Goal: Transaction & Acquisition: Purchase product/service

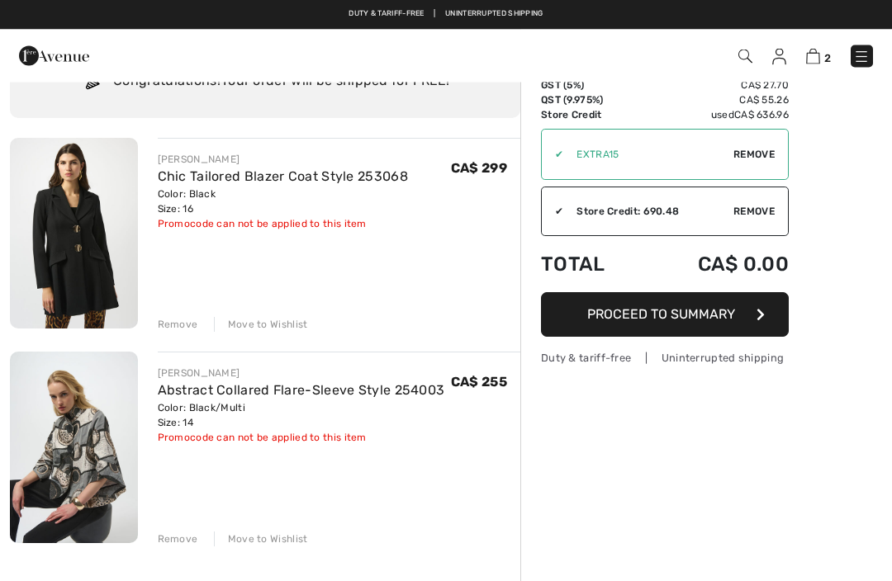
scroll to position [77, 0]
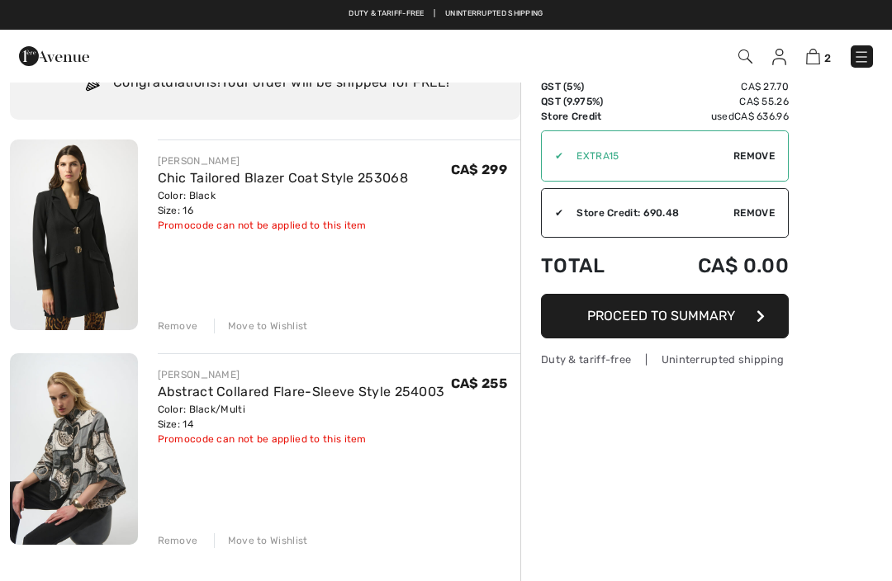
click at [653, 318] on span "Proceed to Summary" at bounding box center [661, 316] width 148 height 16
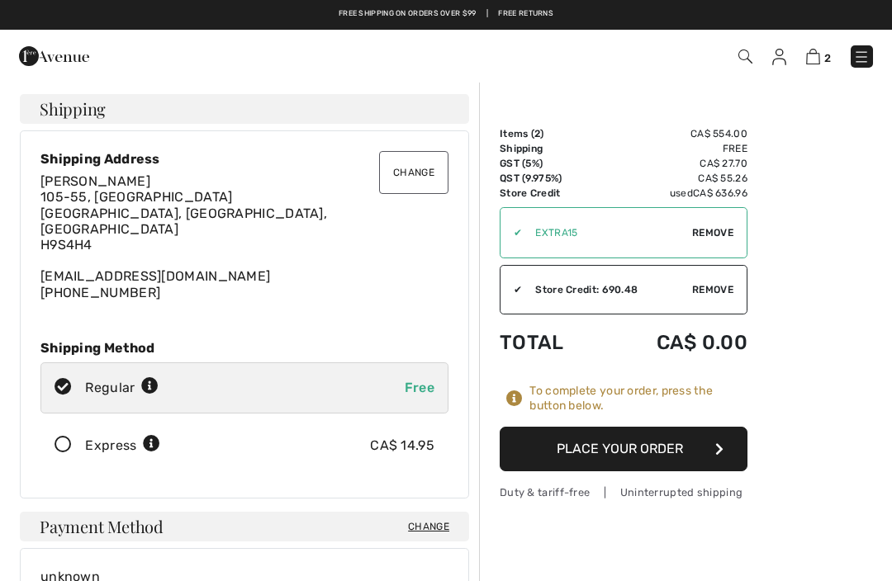
click at [607, 447] on button "Place Your Order" at bounding box center [624, 449] width 248 height 45
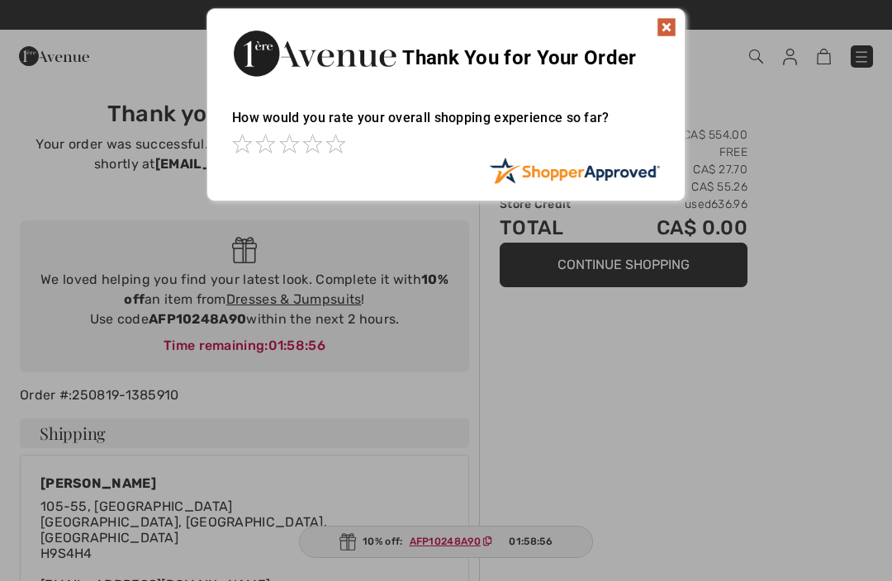
click at [669, 26] on img at bounding box center [666, 27] width 20 height 20
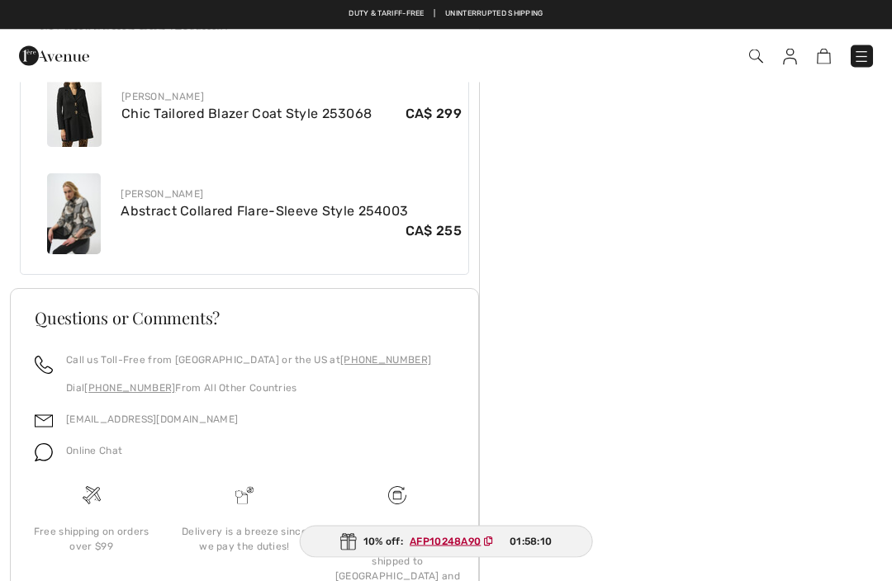
scroll to position [689, 0]
click at [444, 547] on ins "AFP10248A90" at bounding box center [445, 542] width 71 height 12
click at [657, 580] on div "Order Summary Items ( 2 ) CA$ 554.00 Shipping Free GST (5%) CA$ 27.70 QST (9.97…" at bounding box center [685, 36] width 413 height 1291
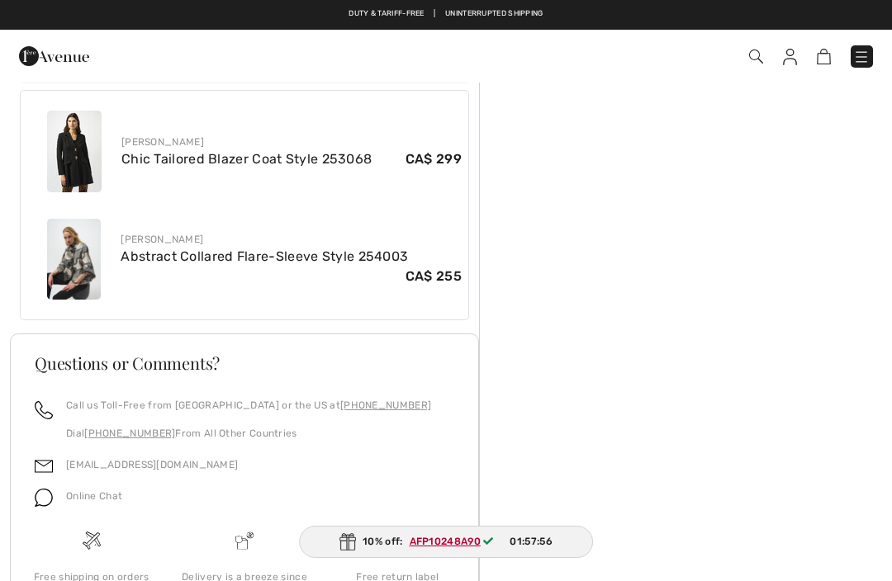
scroll to position [644, 0]
click at [83, 245] on img at bounding box center [74, 260] width 54 height 81
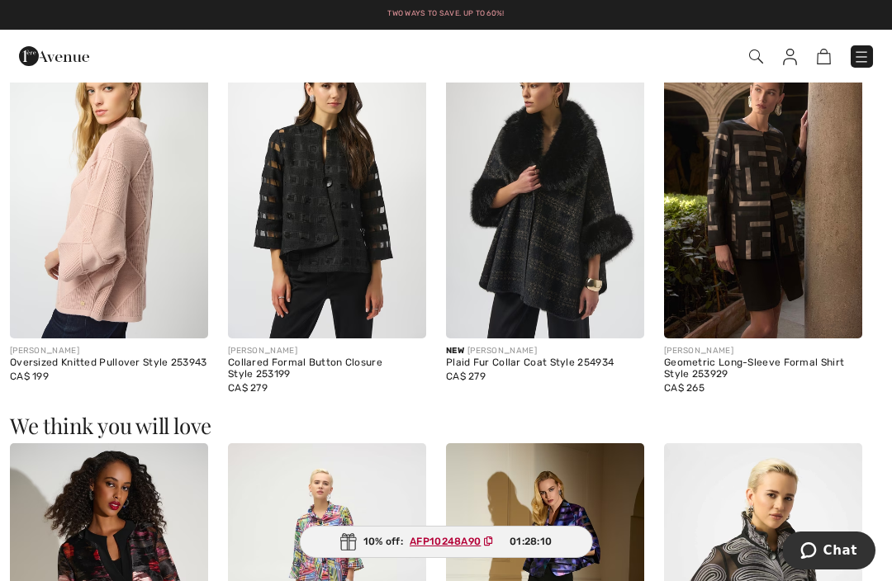
scroll to position [1058, 0]
